Goal: Task Accomplishment & Management: Use online tool/utility

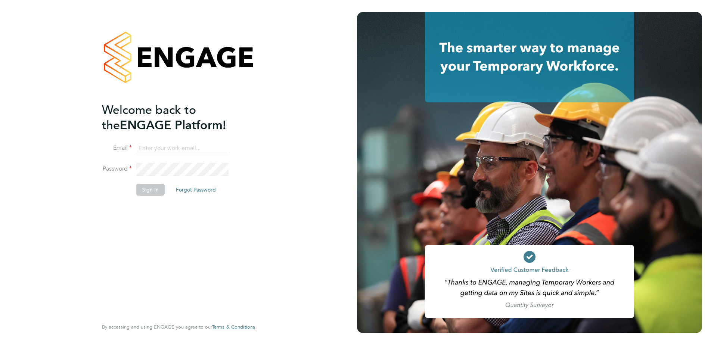
type input "tim.hawkridge@vistry.co.uk"
click at [149, 189] on button "Sign In" at bounding box center [150, 190] width 28 height 12
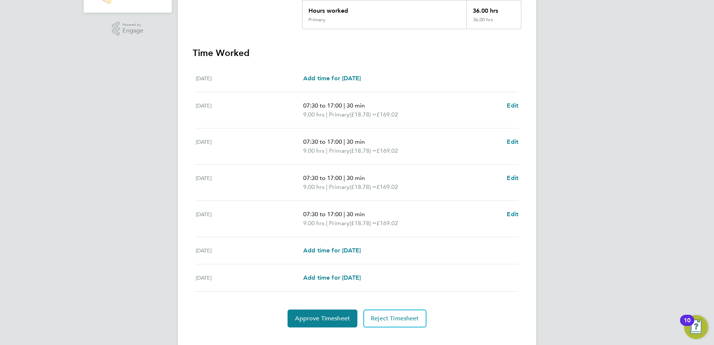
scroll to position [186, 0]
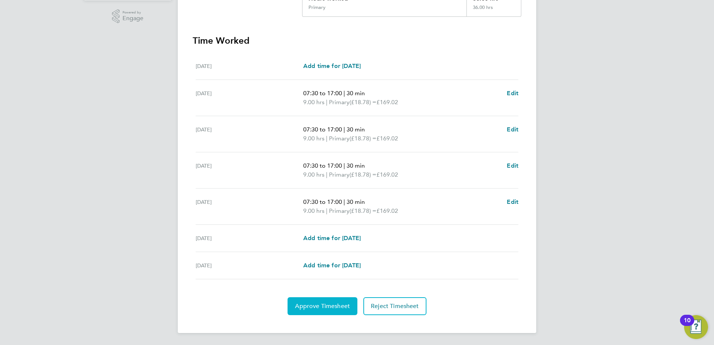
drag, startPoint x: 324, startPoint y: 309, endPoint x: 324, endPoint y: 304, distance: 4.9
click at [324, 304] on span "Approve Timesheet" at bounding box center [322, 306] width 55 height 7
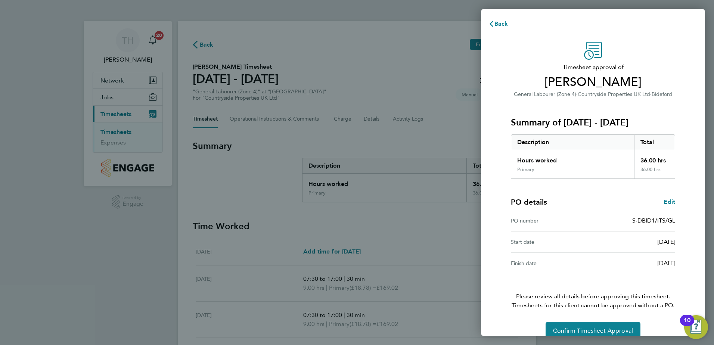
scroll to position [13, 0]
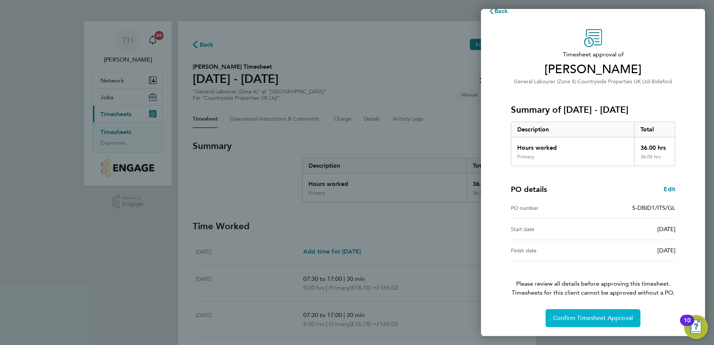
click at [594, 318] on span "Confirm Timesheet Approval" at bounding box center [593, 318] width 80 height 7
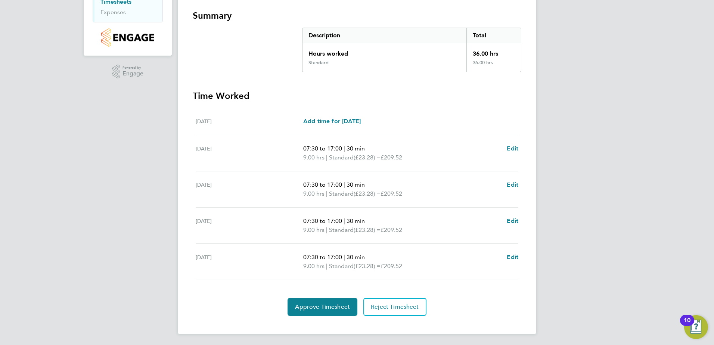
scroll to position [131, 0]
click at [328, 304] on span "Approve Timesheet" at bounding box center [322, 306] width 55 height 7
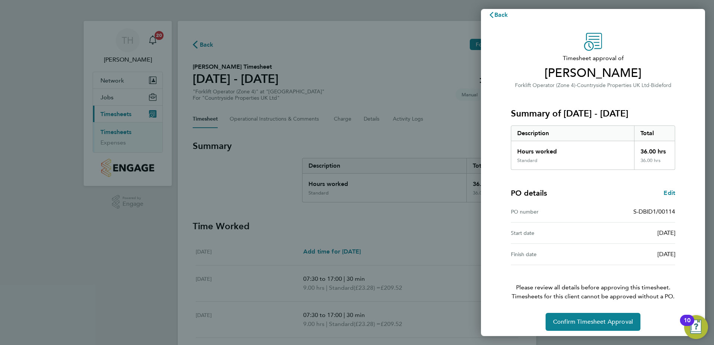
scroll to position [13, 0]
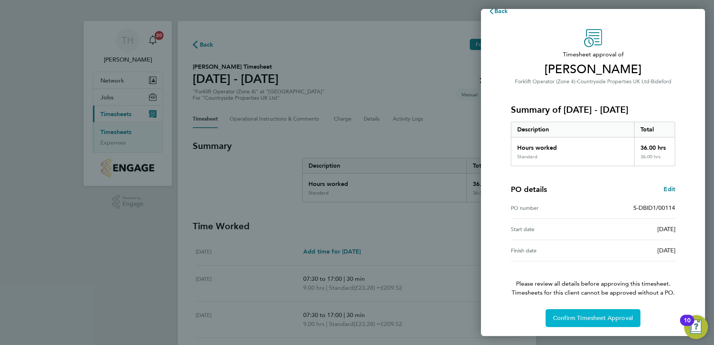
click at [585, 318] on span "Confirm Timesheet Approval" at bounding box center [593, 318] width 80 height 7
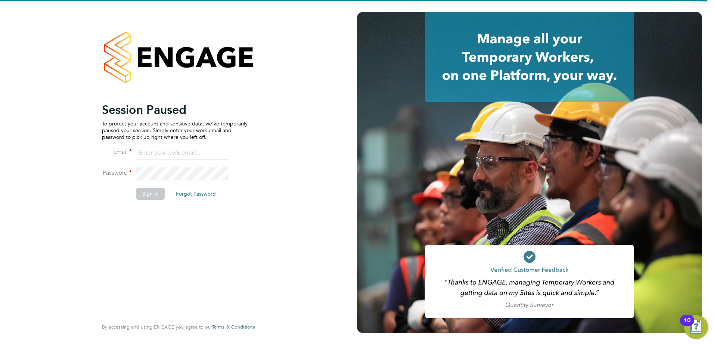
type input "tim.hawkridge@vistry.co.uk"
